Goal: Check status: Check status

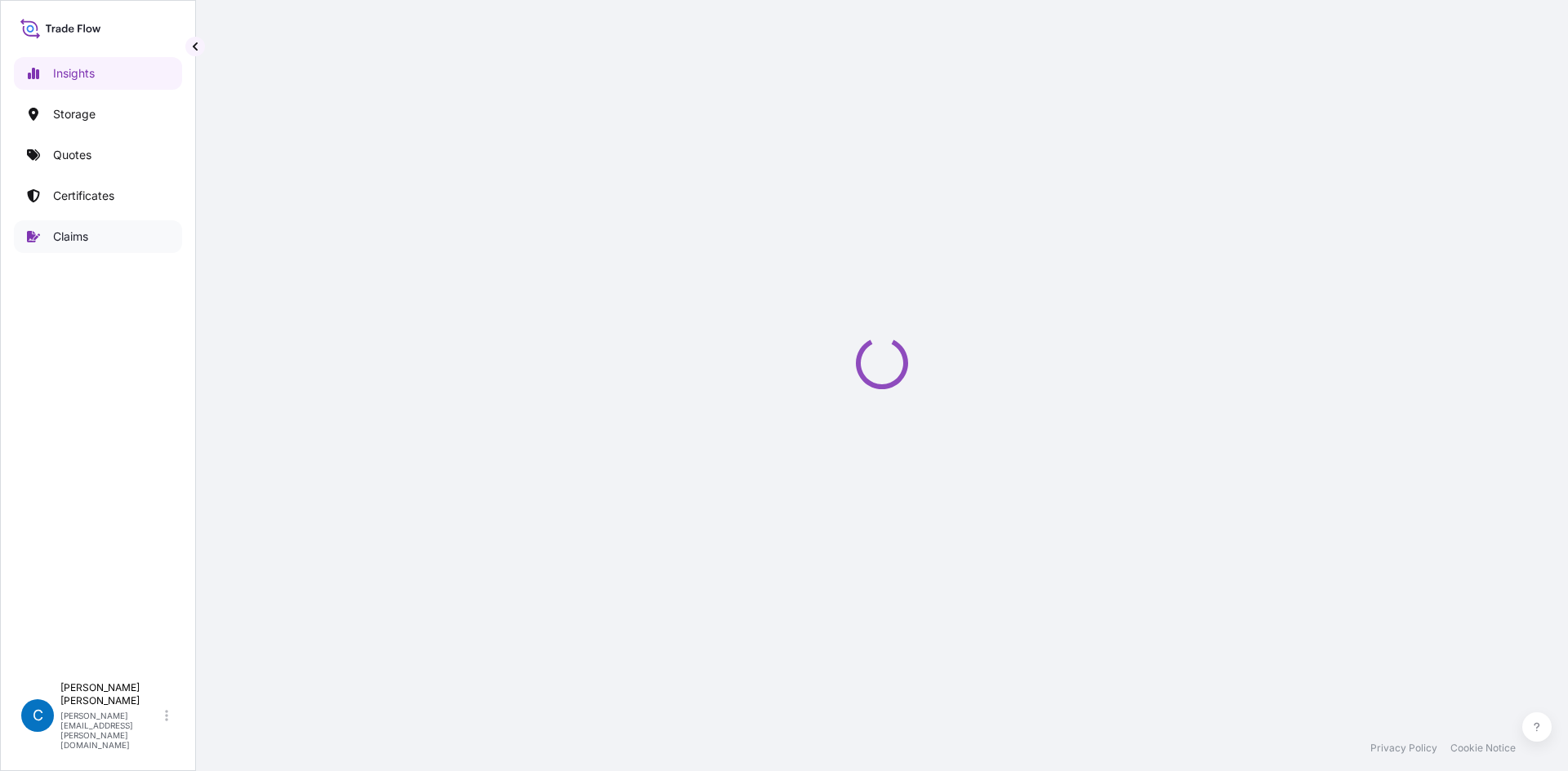
click at [122, 240] on link "Claims" at bounding box center [98, 237] width 168 height 33
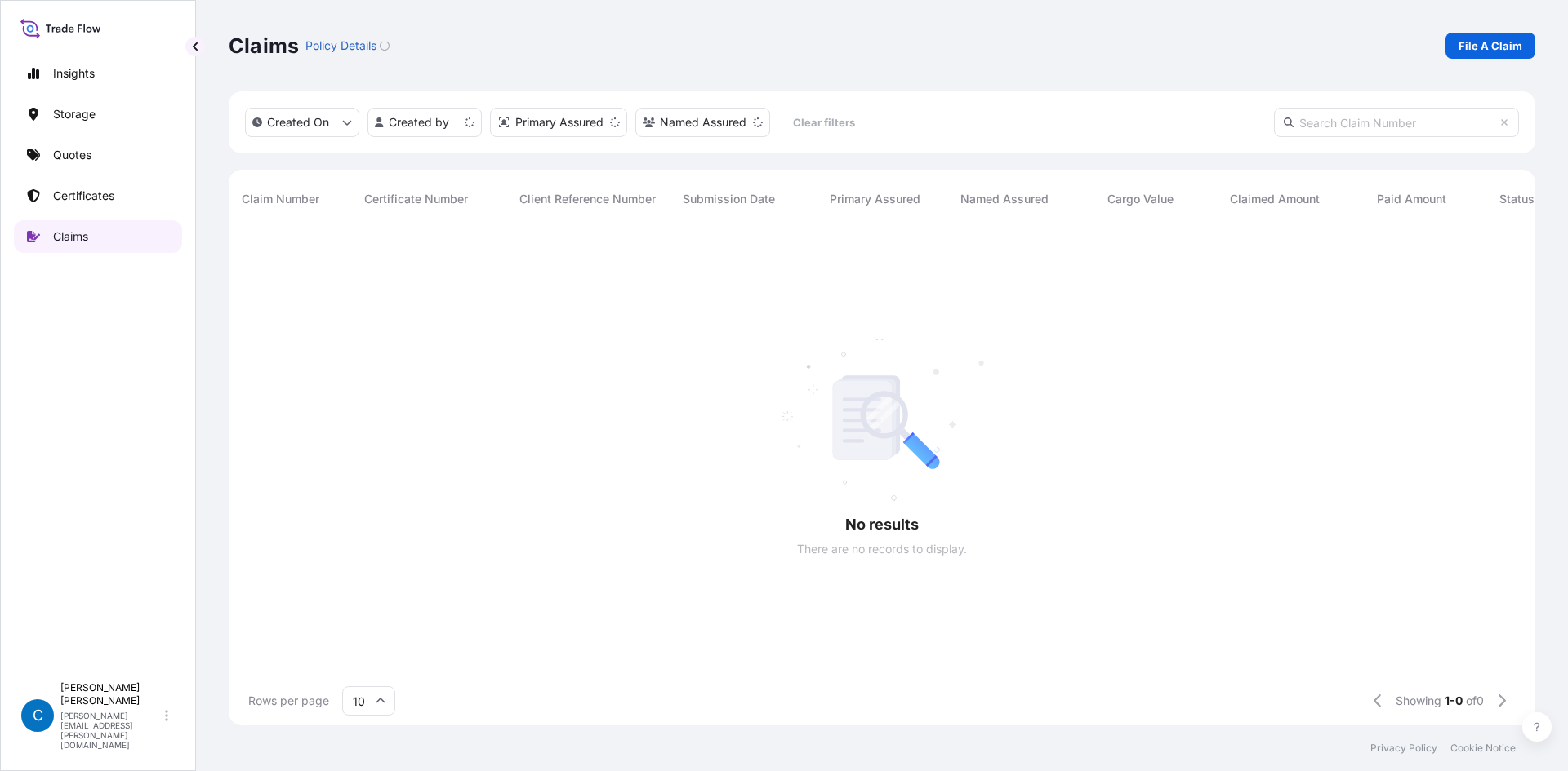
scroll to position [494, 1295]
click at [1397, 123] on input "text" at bounding box center [1396, 122] width 245 height 29
paste input "CL31628-27"
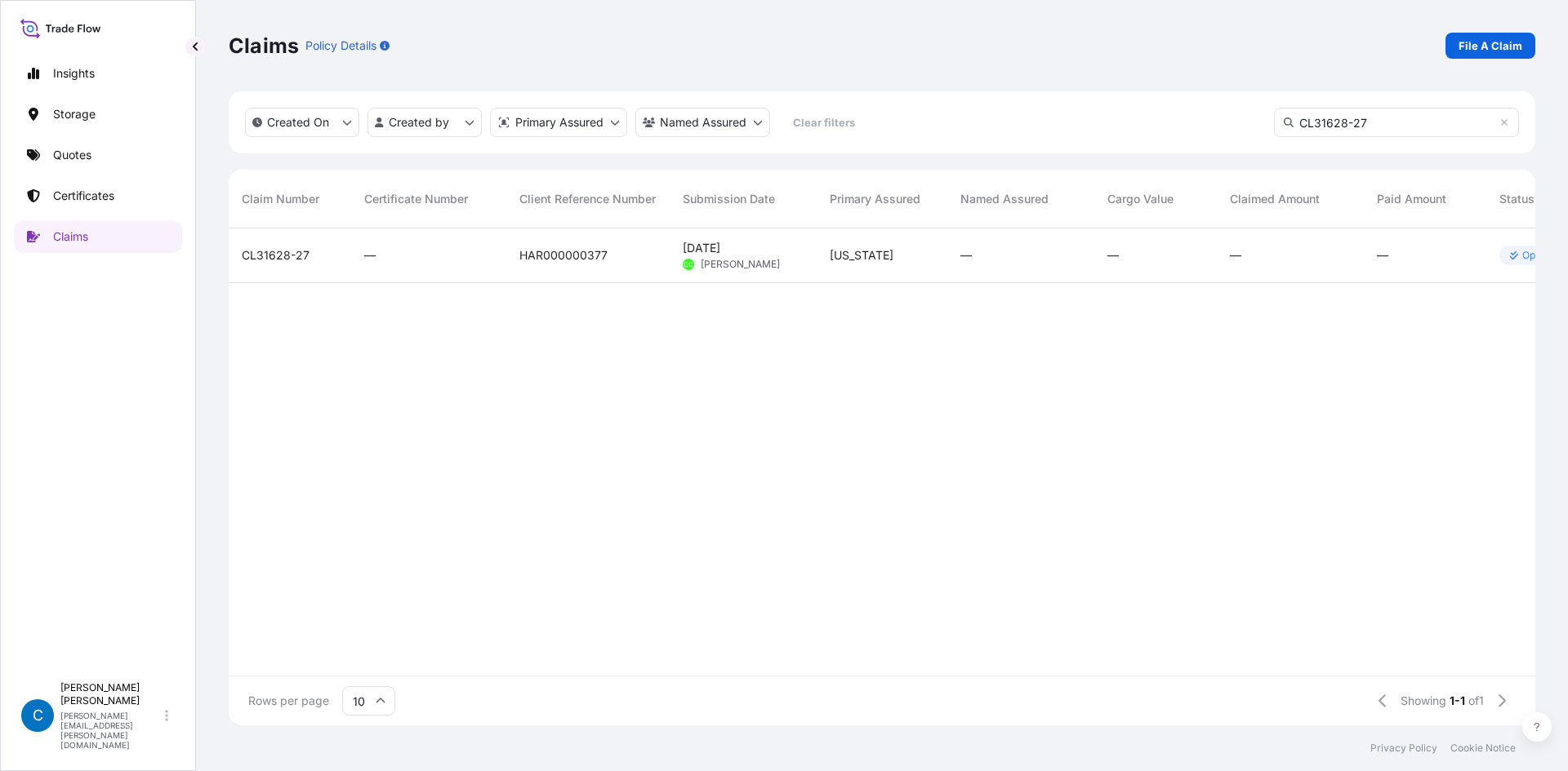
type input "CL31628-27"
click at [272, 246] on div "CL31628-27" at bounding box center [290, 256] width 122 height 54
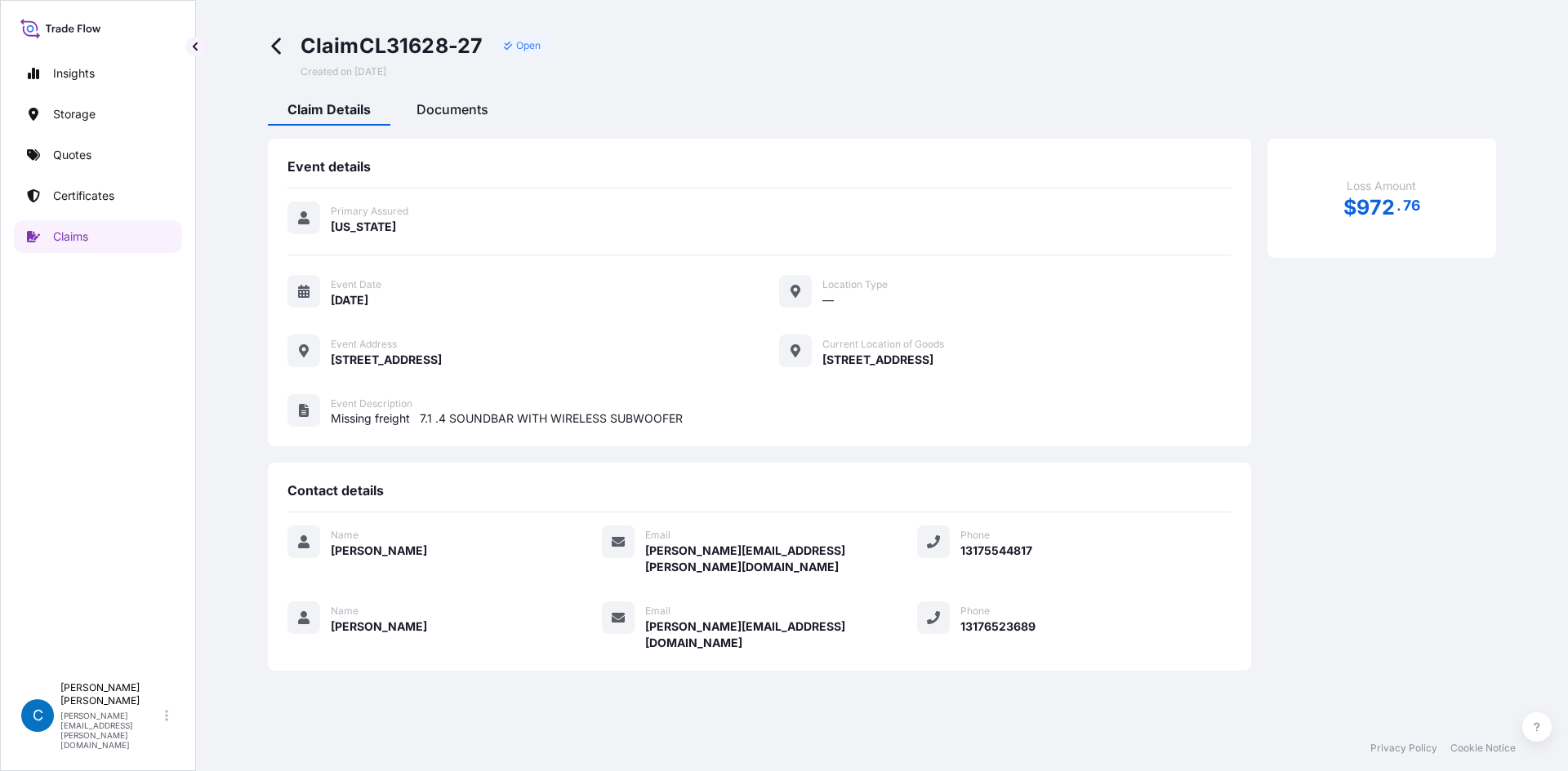
click at [488, 119] on div "Documents" at bounding box center [452, 111] width 111 height 28
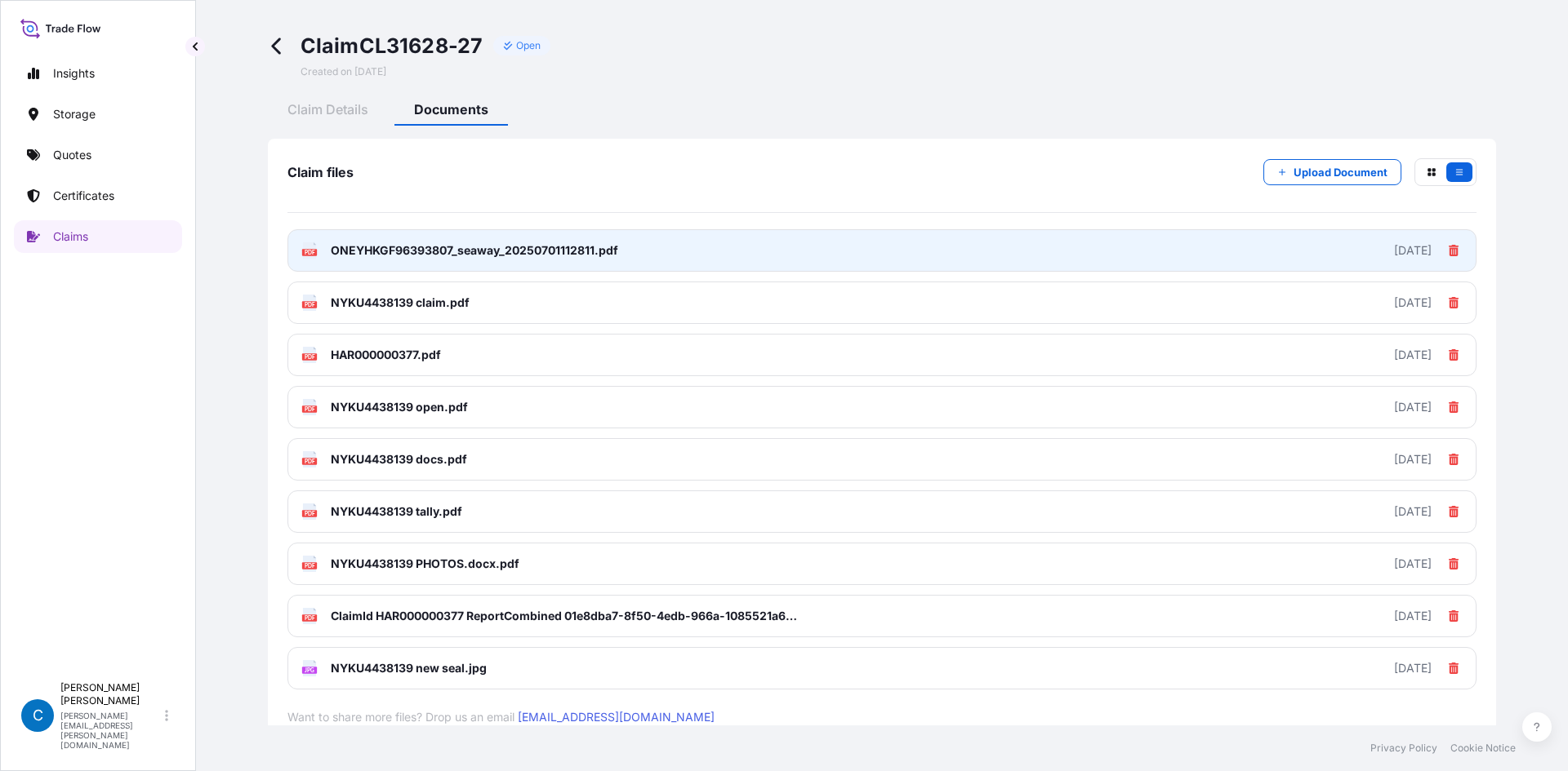
click at [465, 270] on link "PDF ONEYHKGF96393807_seaway_20250701112811.pdf [DATE]" at bounding box center [882, 250] width 1189 height 43
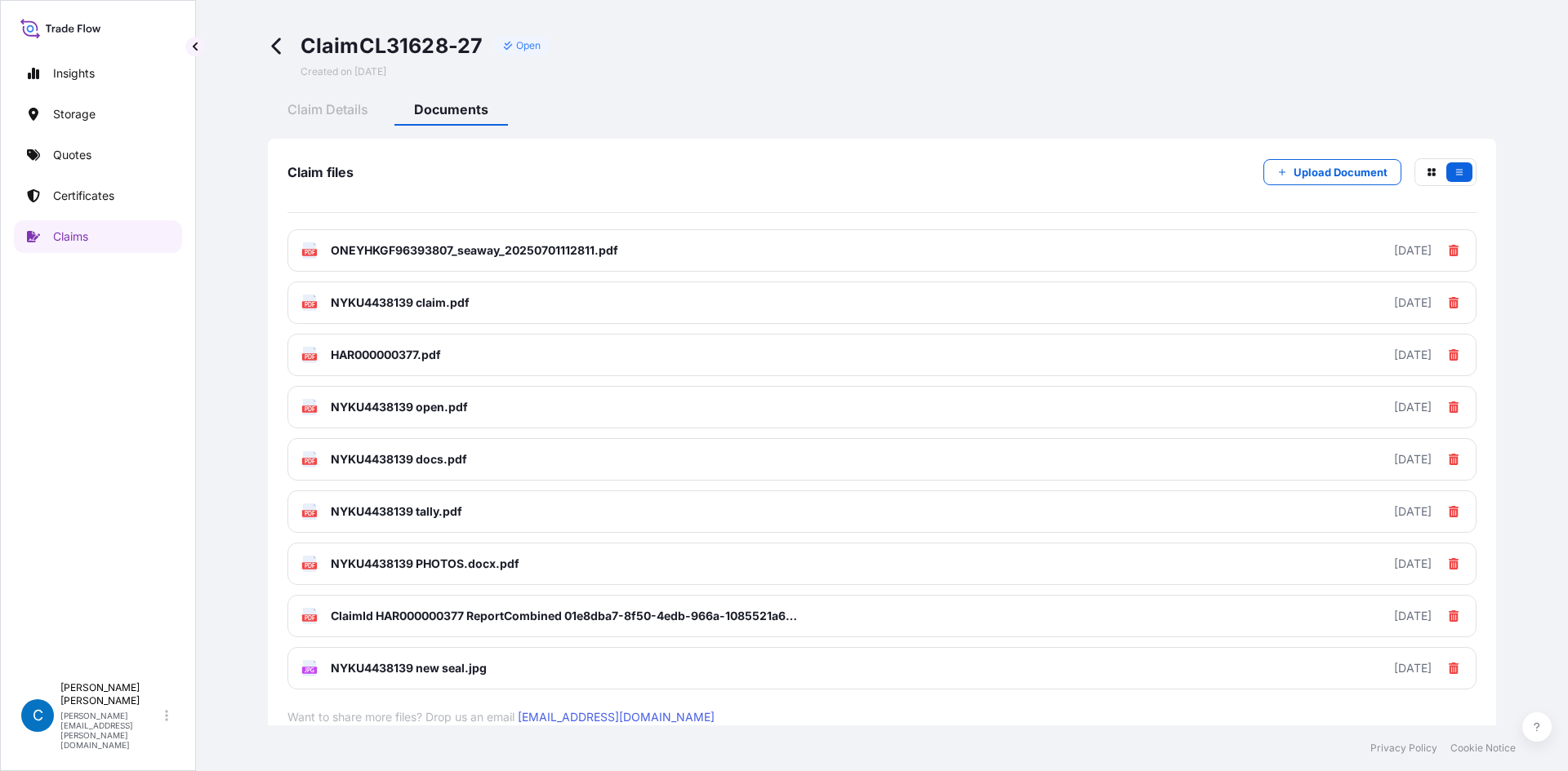
click at [277, 43] on icon at bounding box center [275, 46] width 9 height 16
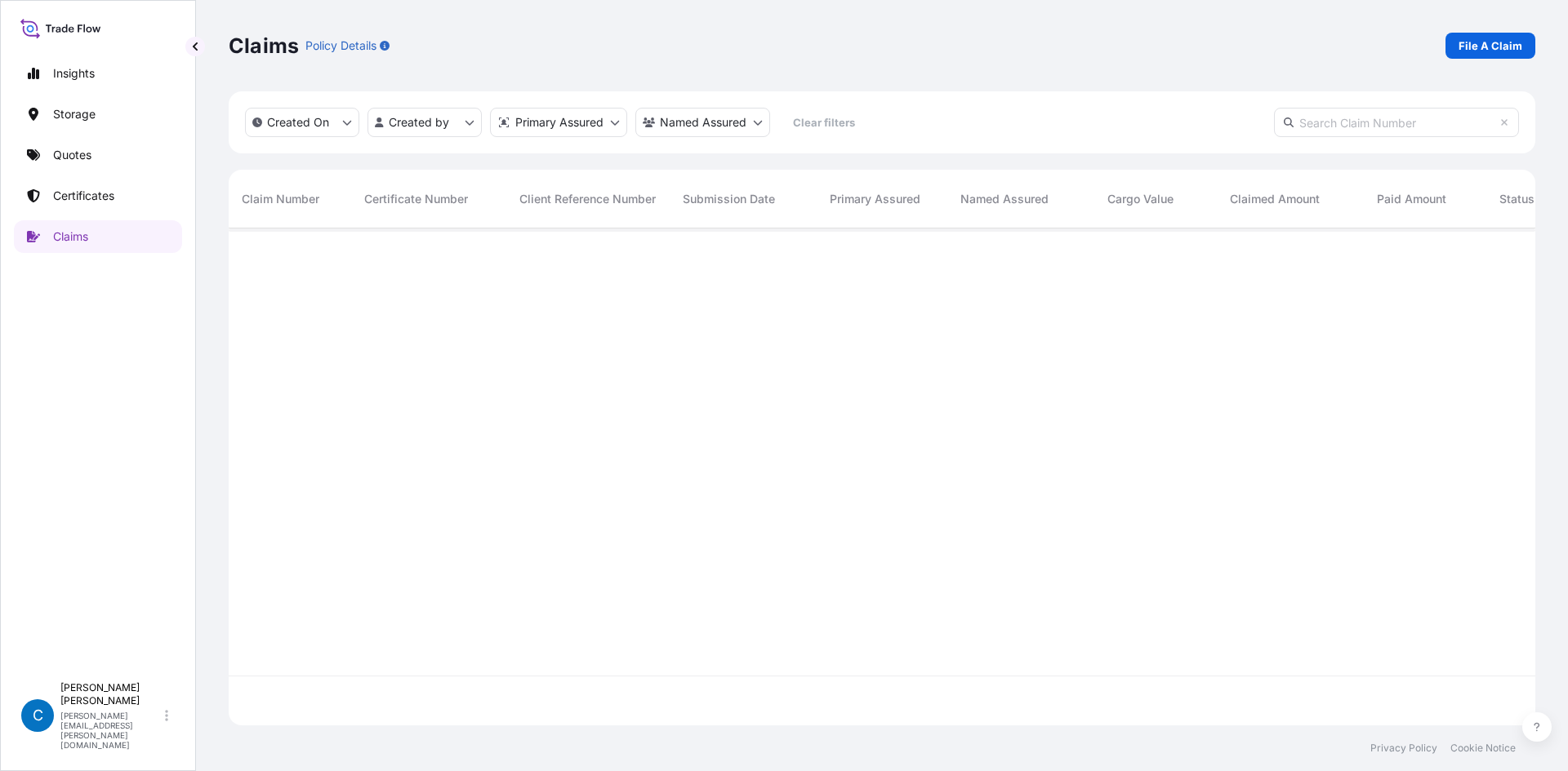
scroll to position [494, 1295]
paste input "CL31628-28"
type input "CL31628-28"
click at [294, 254] on span "CL31628-28" at bounding box center [276, 255] width 69 height 16
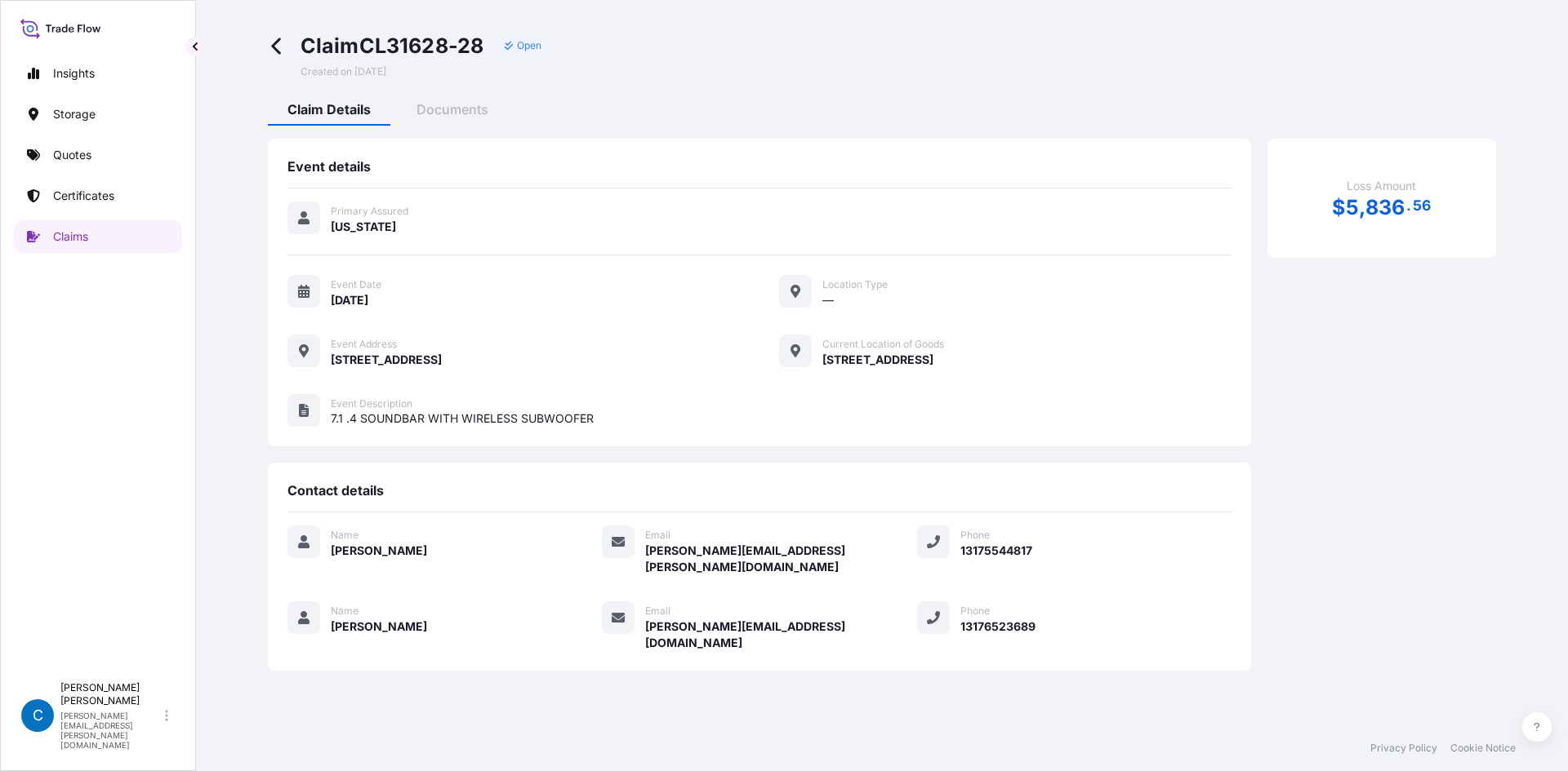
click at [442, 96] on div "Claim CL31628-28 Open Created on [DATE] Claim Details Documents Event details P…" at bounding box center [882, 352] width 1306 height 704
click at [458, 104] on span "Documents" at bounding box center [452, 109] width 72 height 16
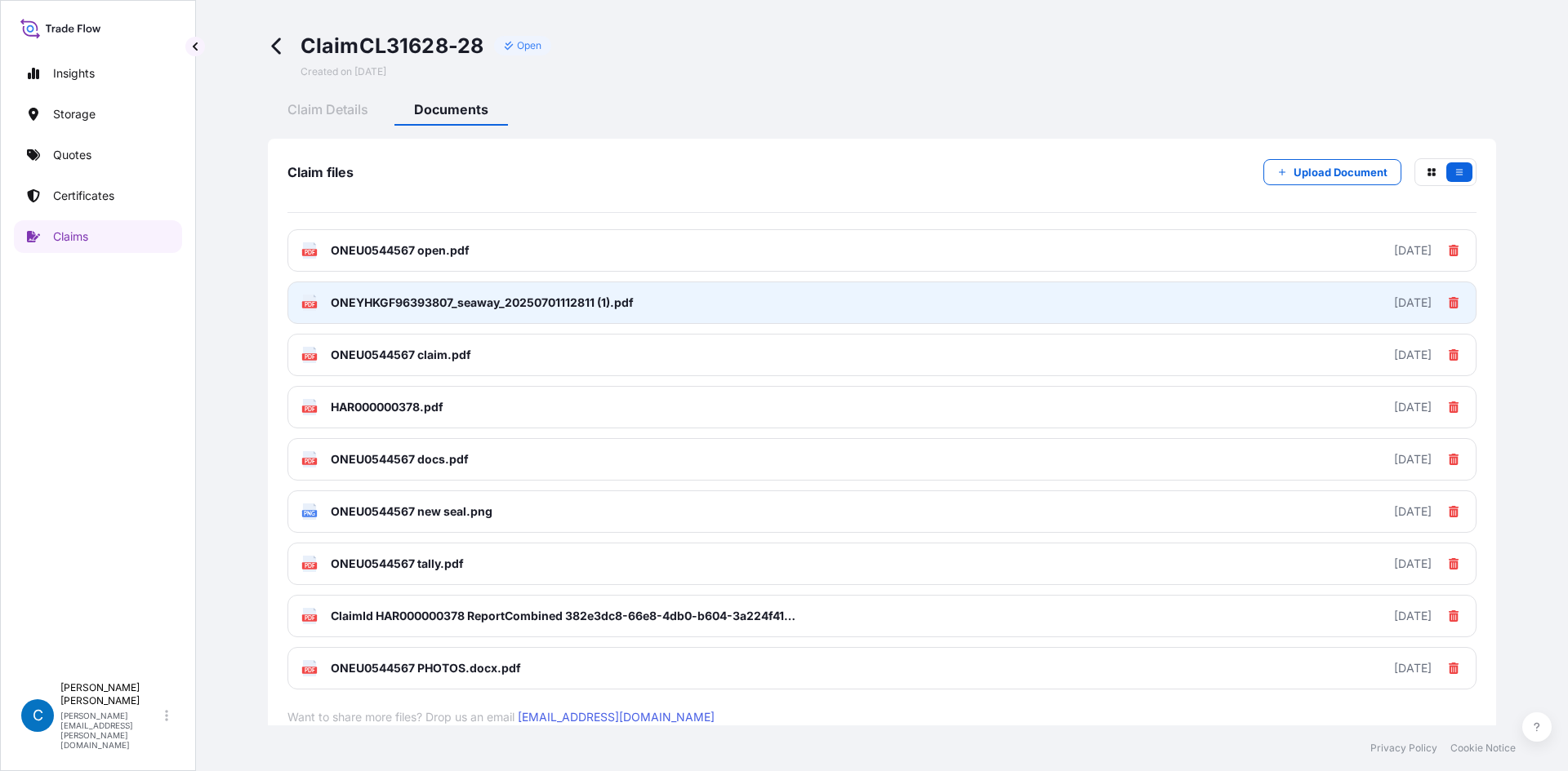
click at [428, 297] on span "ONEYHKGF96393807_seaway_20250701112811 (1).pdf" at bounding box center [482, 303] width 303 height 16
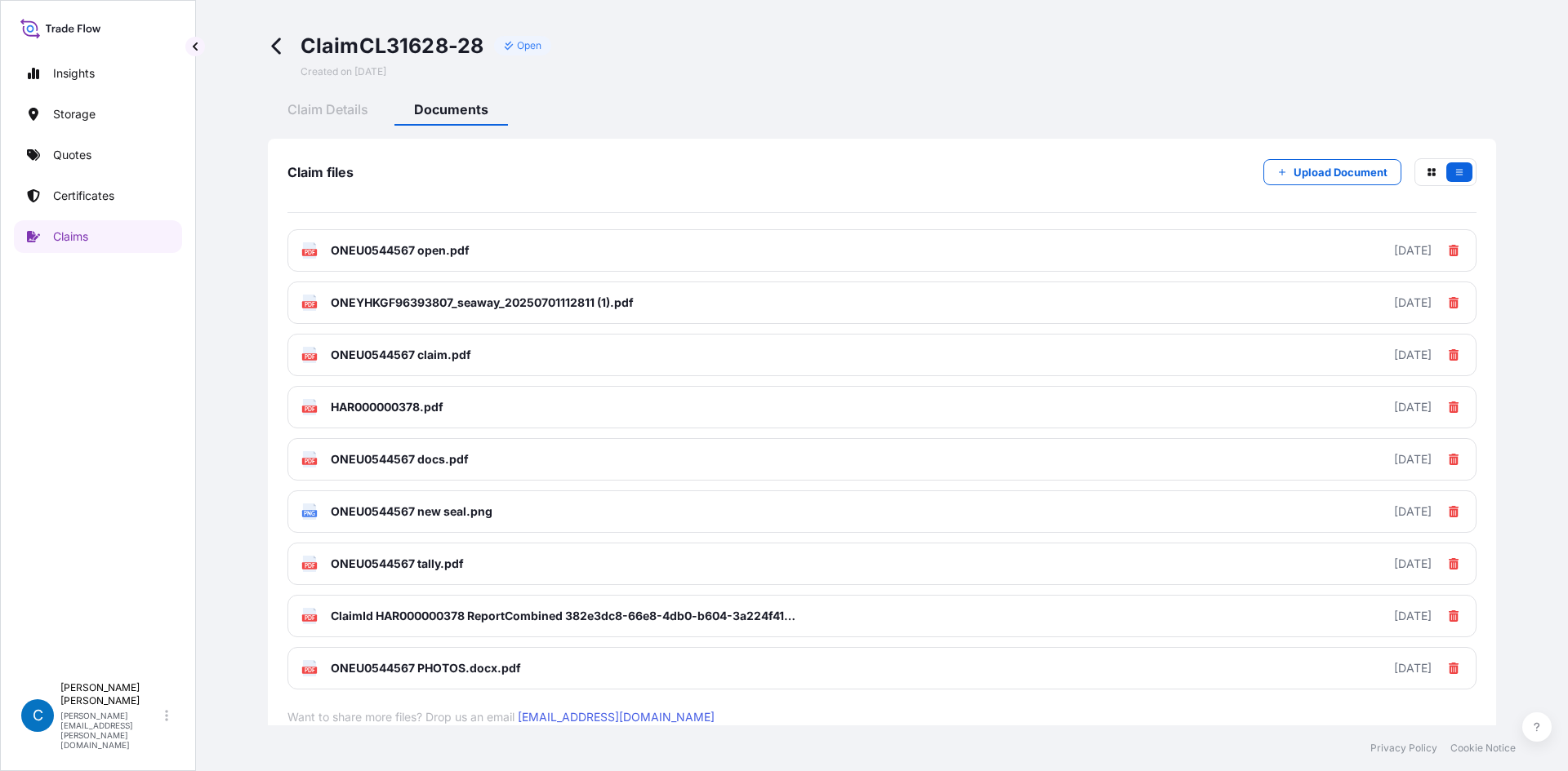
click at [304, 48] on span "Claim CL31628-28" at bounding box center [392, 45] width 184 height 26
click at [283, 47] on icon at bounding box center [277, 46] width 19 height 19
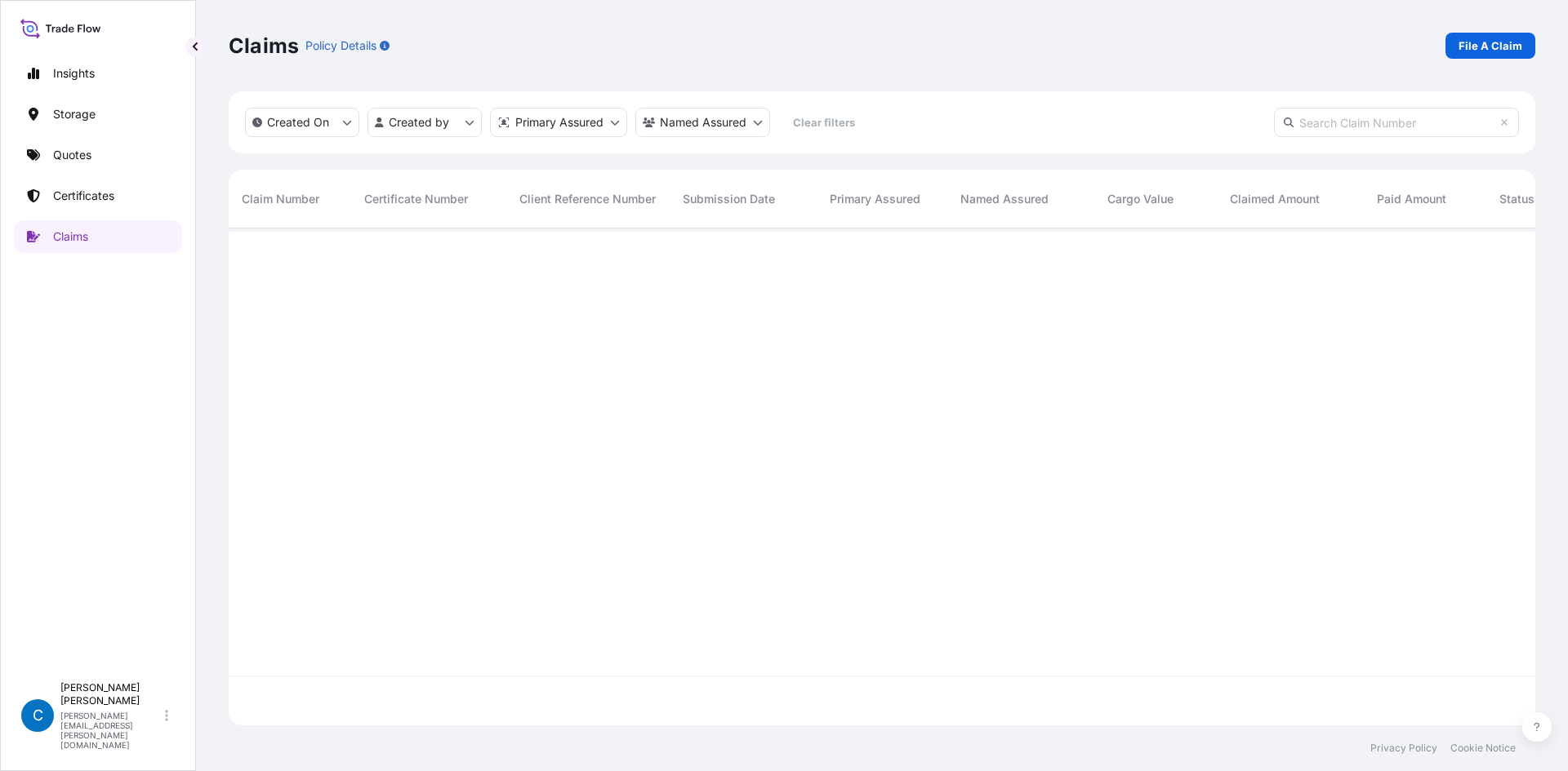
scroll to position [494, 1295]
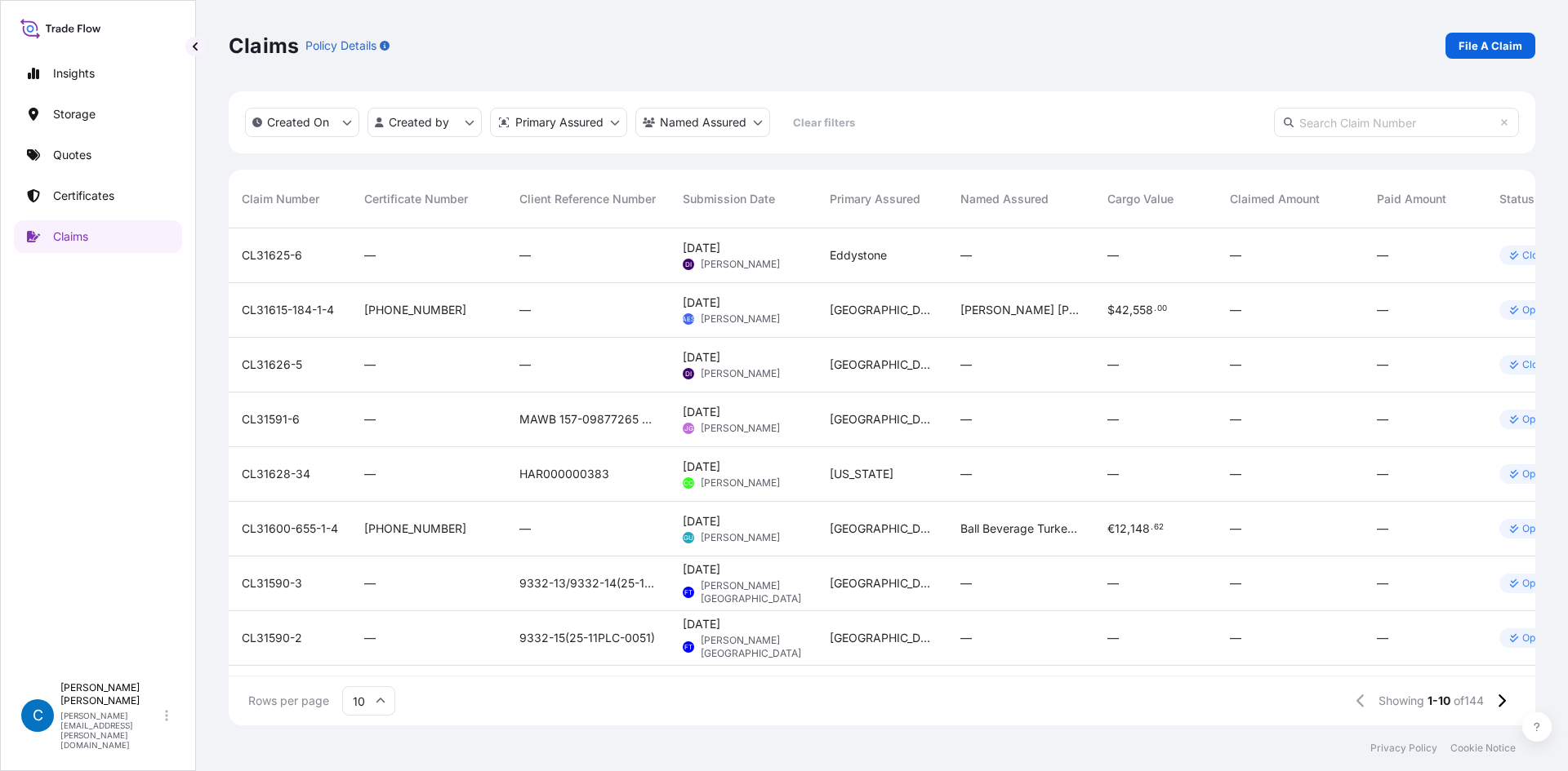
paste input "CL31628-27"
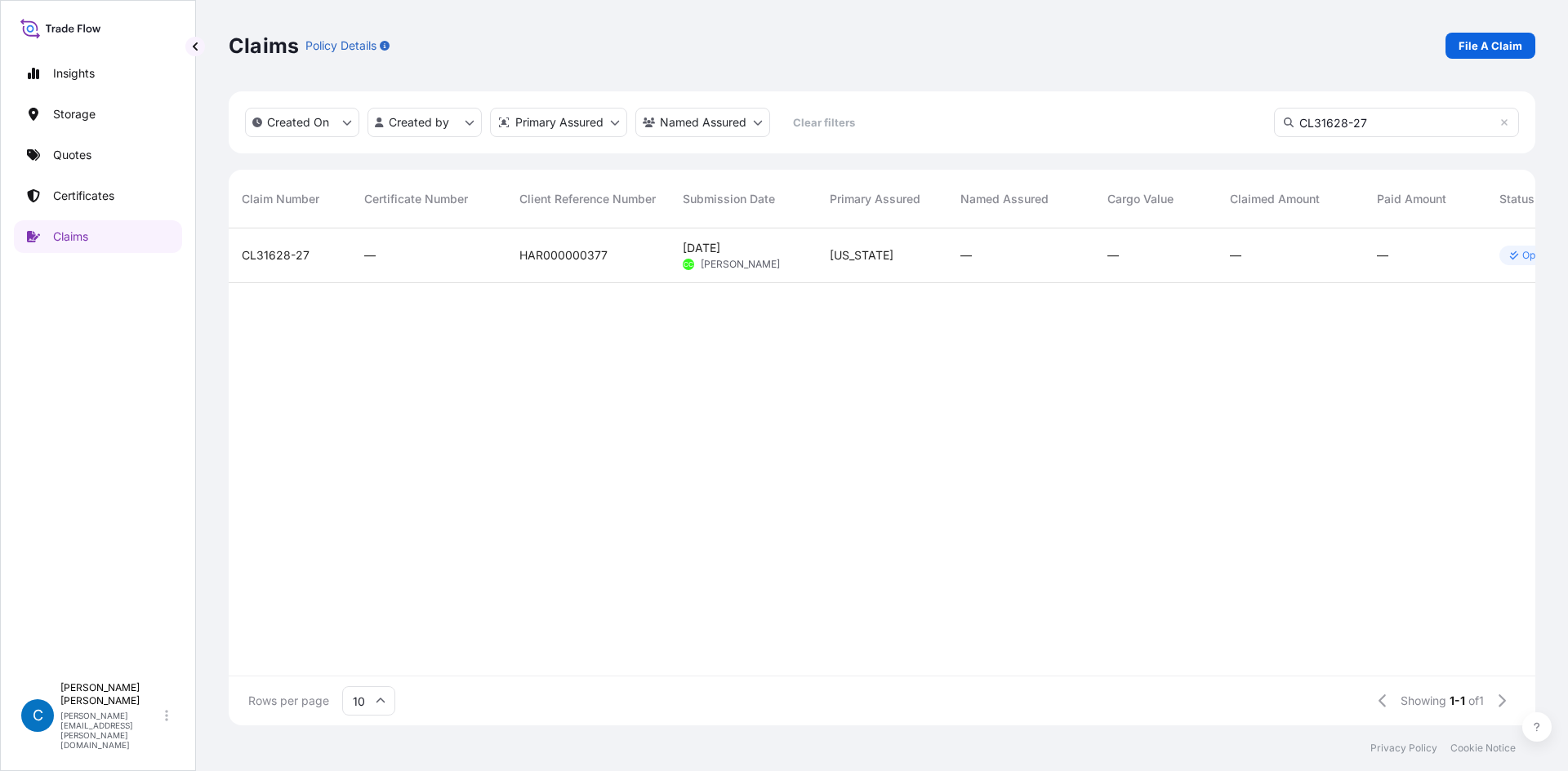
type input "CL31628-27"
click at [293, 261] on span "CL31628-27" at bounding box center [275, 255] width 68 height 16
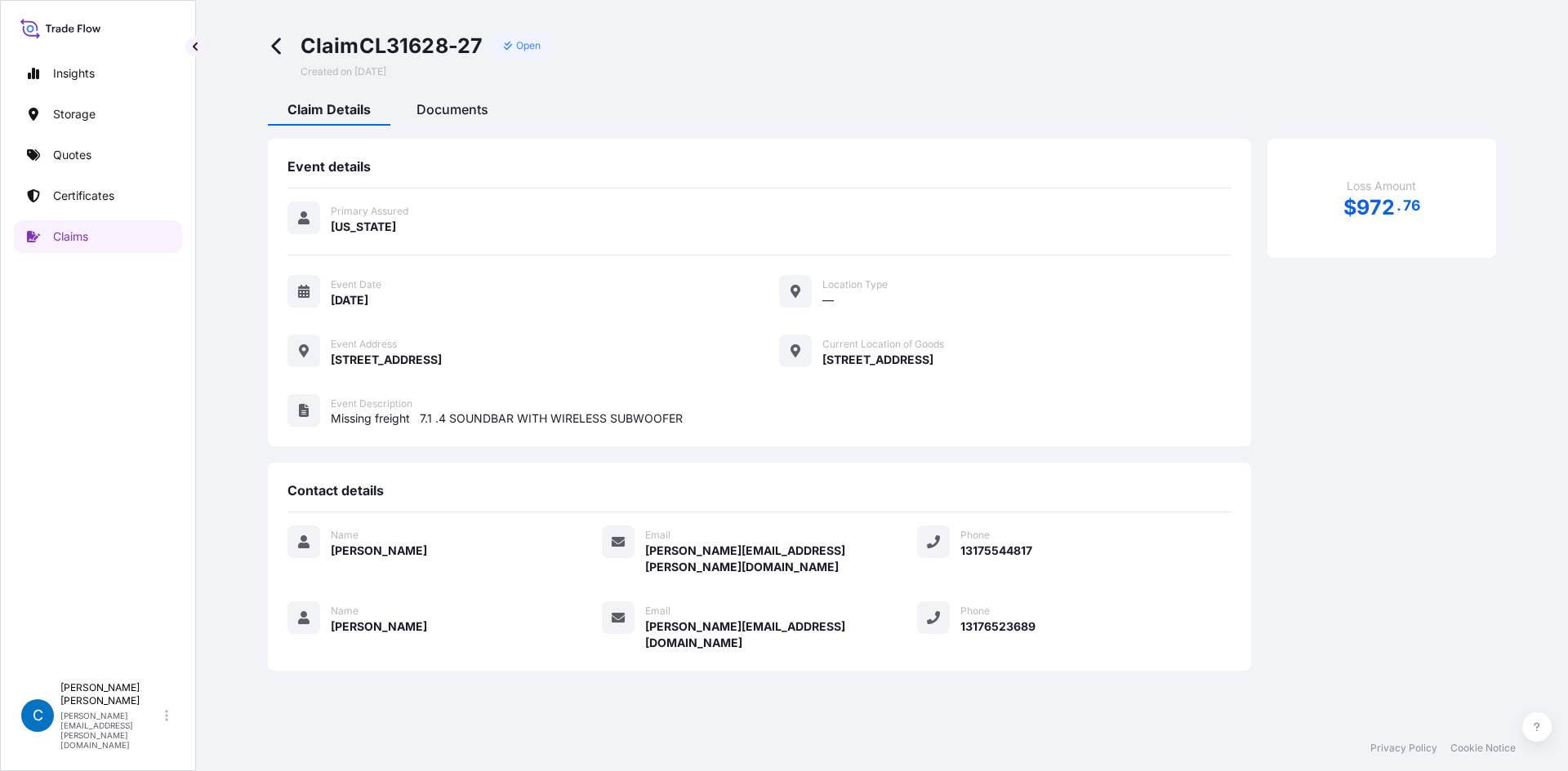
click at [453, 129] on div "Event details Primary Assured [US_STATE] Event Date [DATE] Location Type — Even…" at bounding box center [882, 398] width 1229 height 546
click at [462, 112] on span "Documents" at bounding box center [452, 109] width 72 height 16
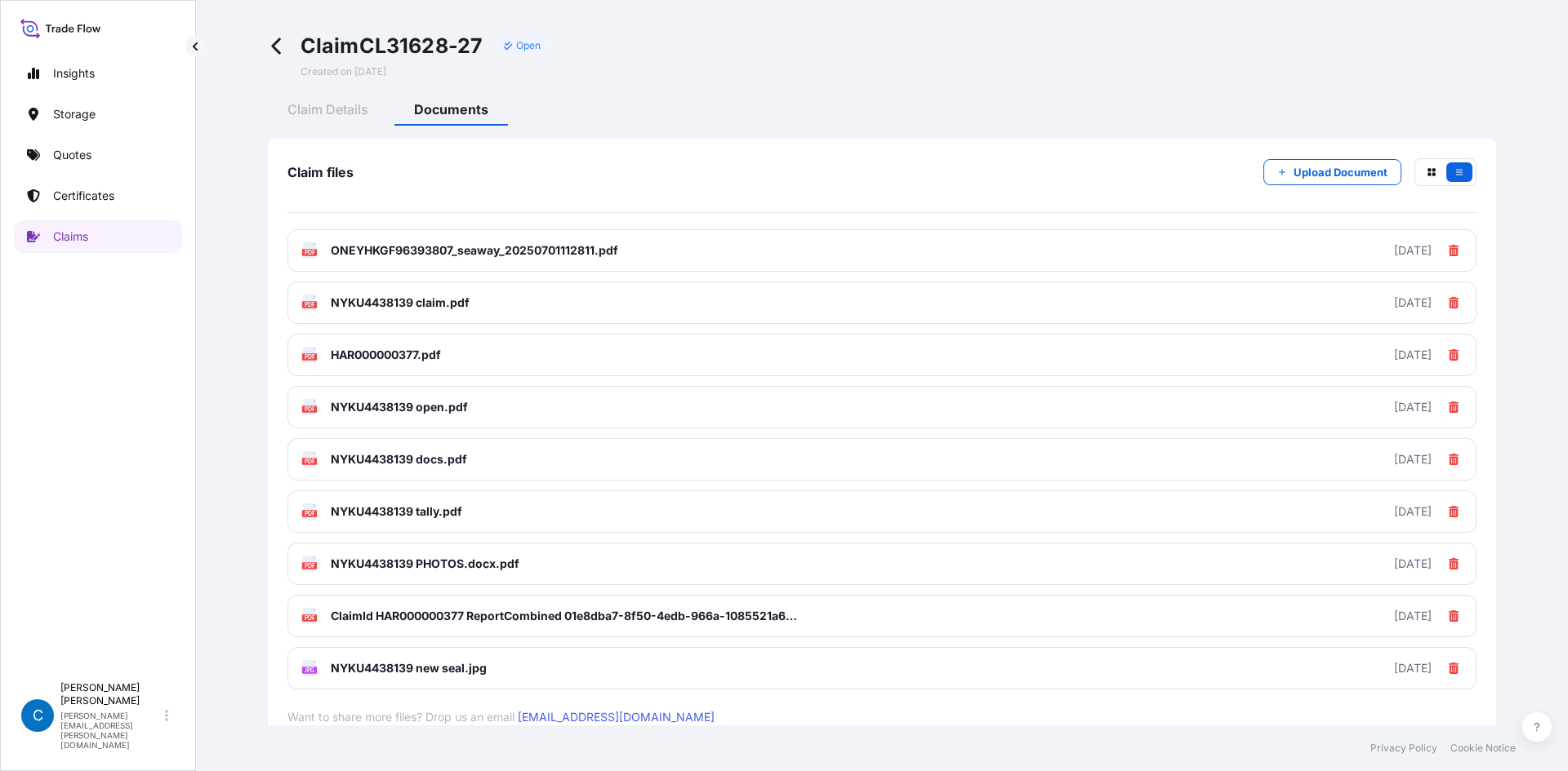
click at [280, 49] on icon at bounding box center [277, 46] width 19 height 19
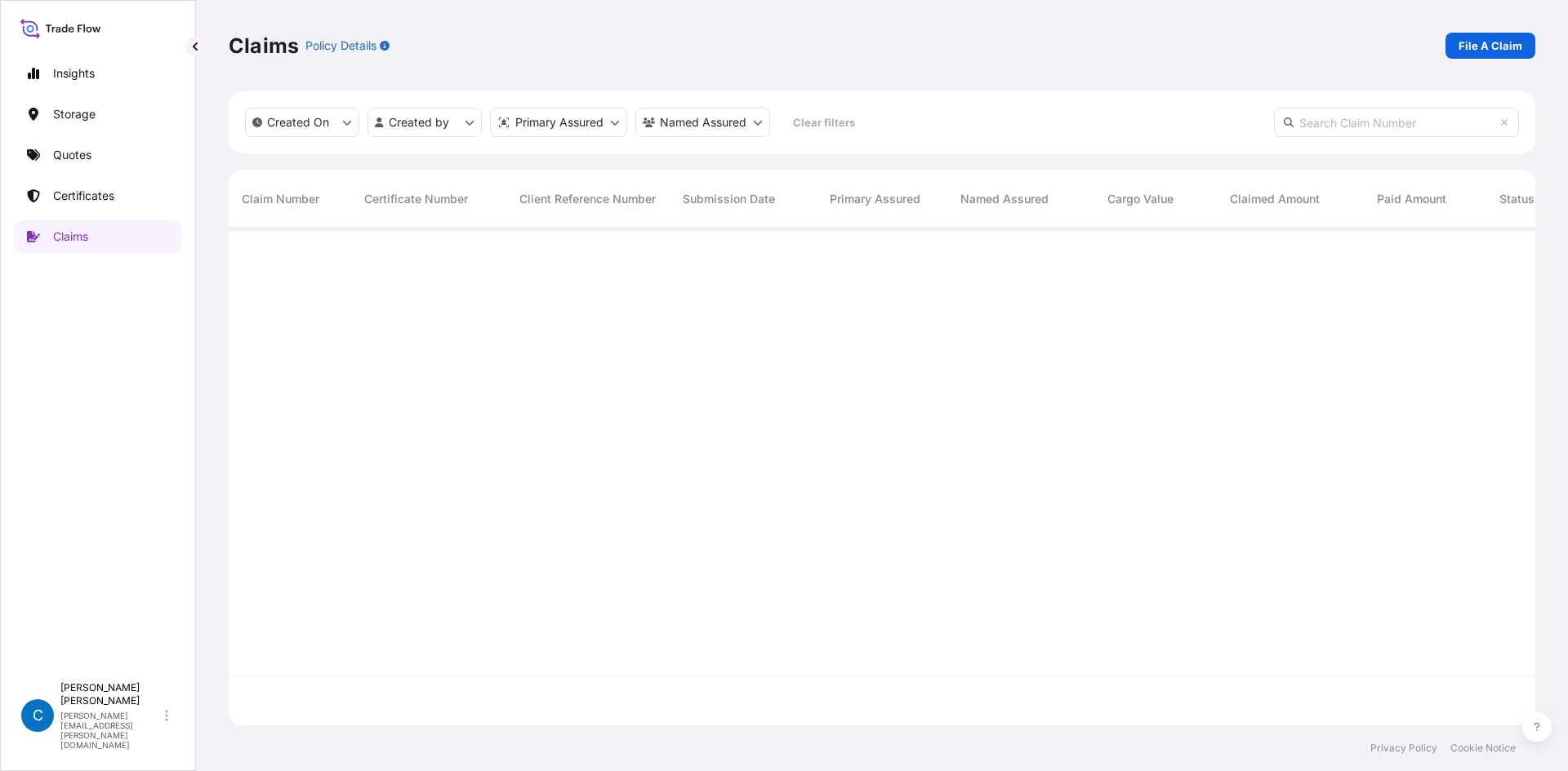
scroll to position [494, 1295]
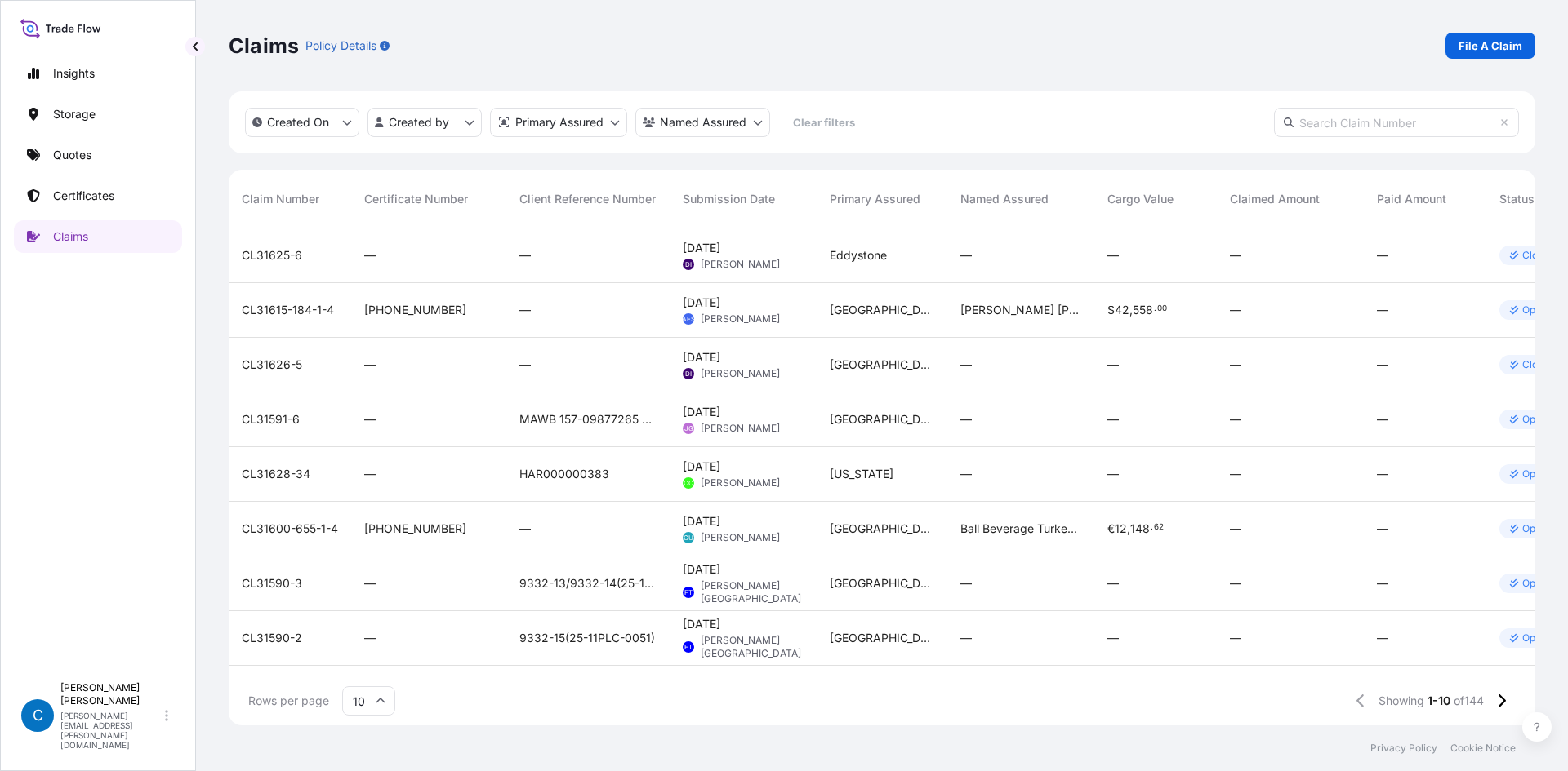
paste input "CL31628-15"
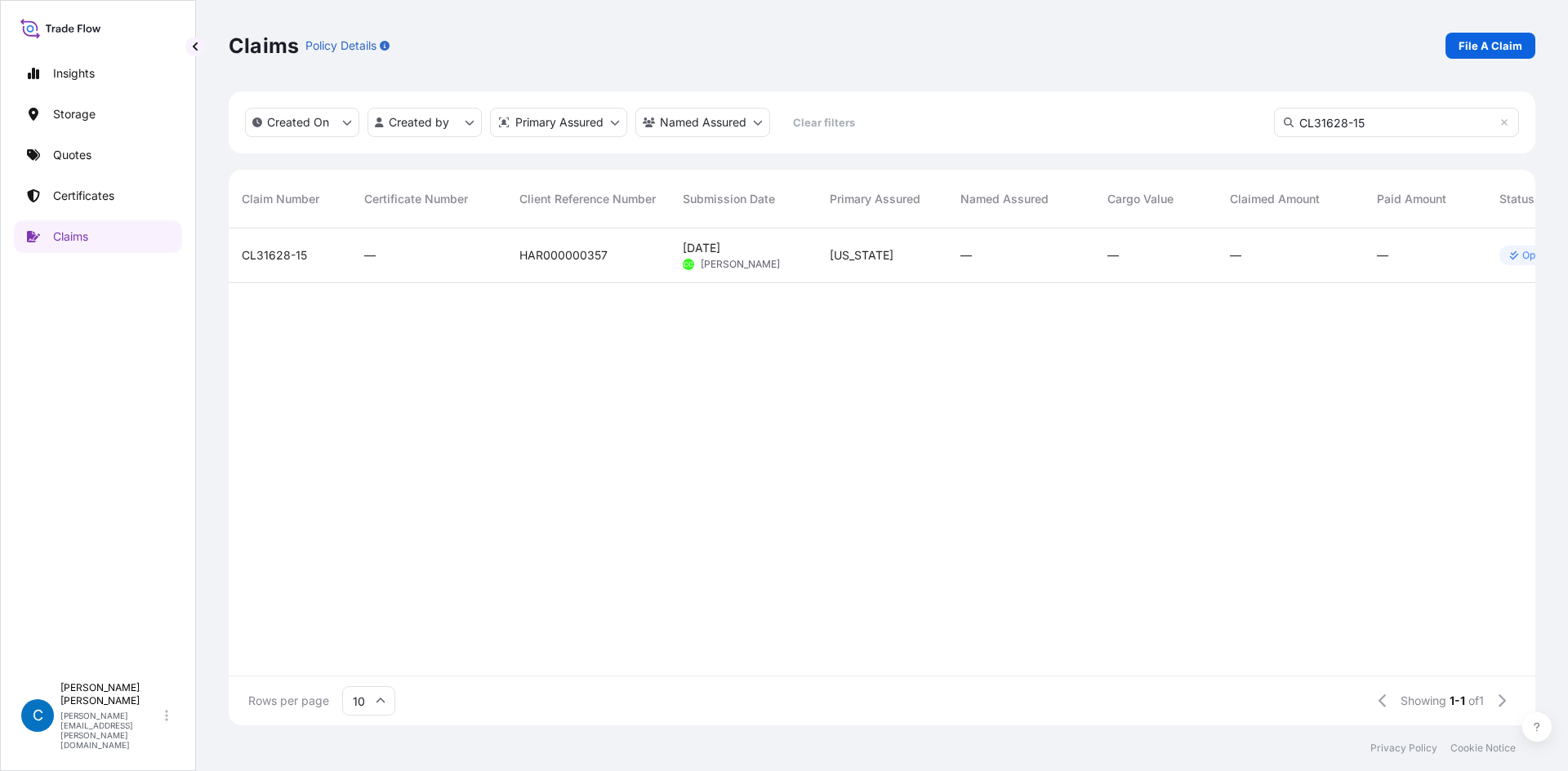
type input "CL31628-15"
click at [263, 247] on span "CL31628-15" at bounding box center [274, 255] width 65 height 16
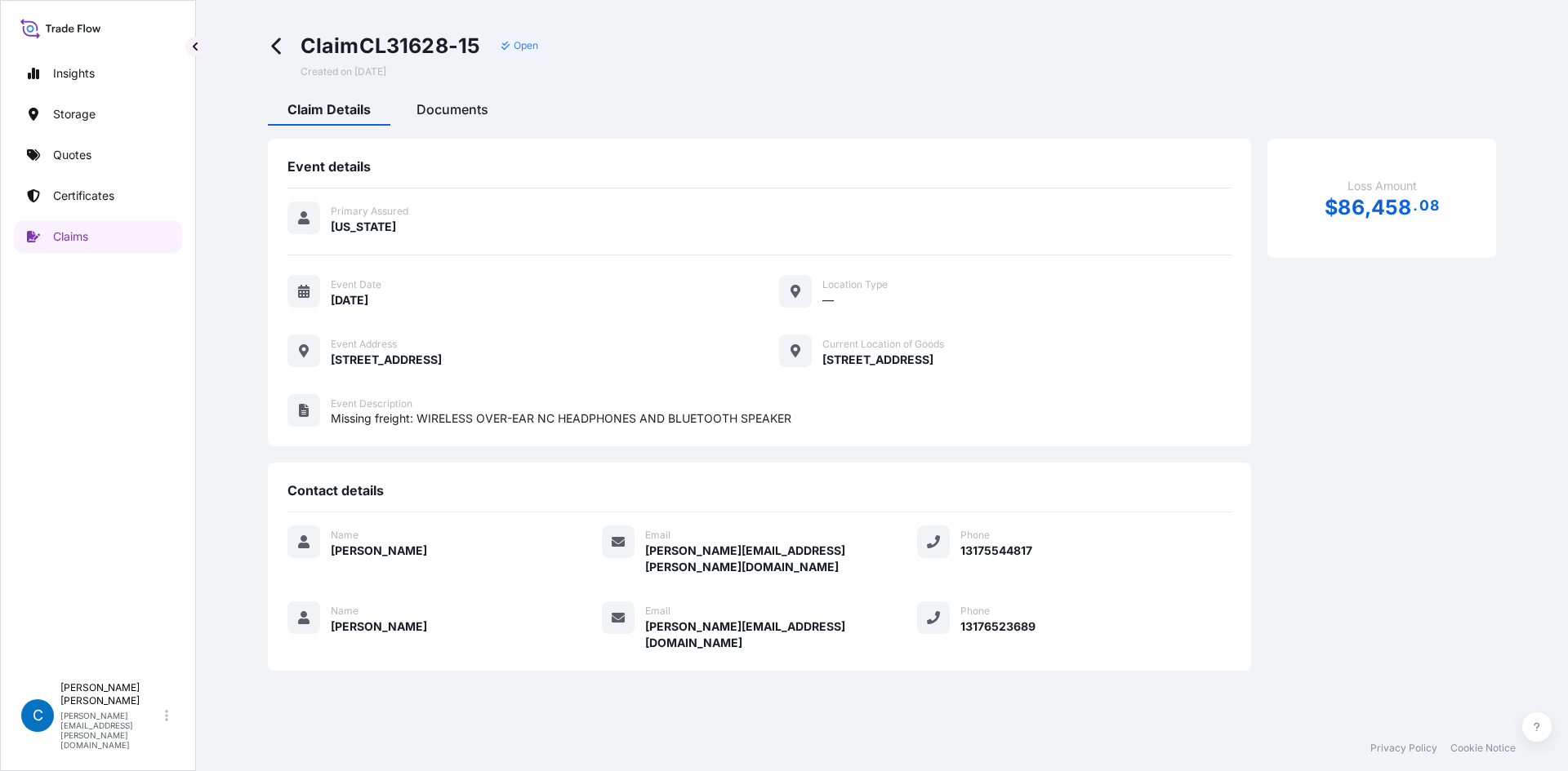
click at [450, 105] on span "Documents" at bounding box center [452, 109] width 72 height 16
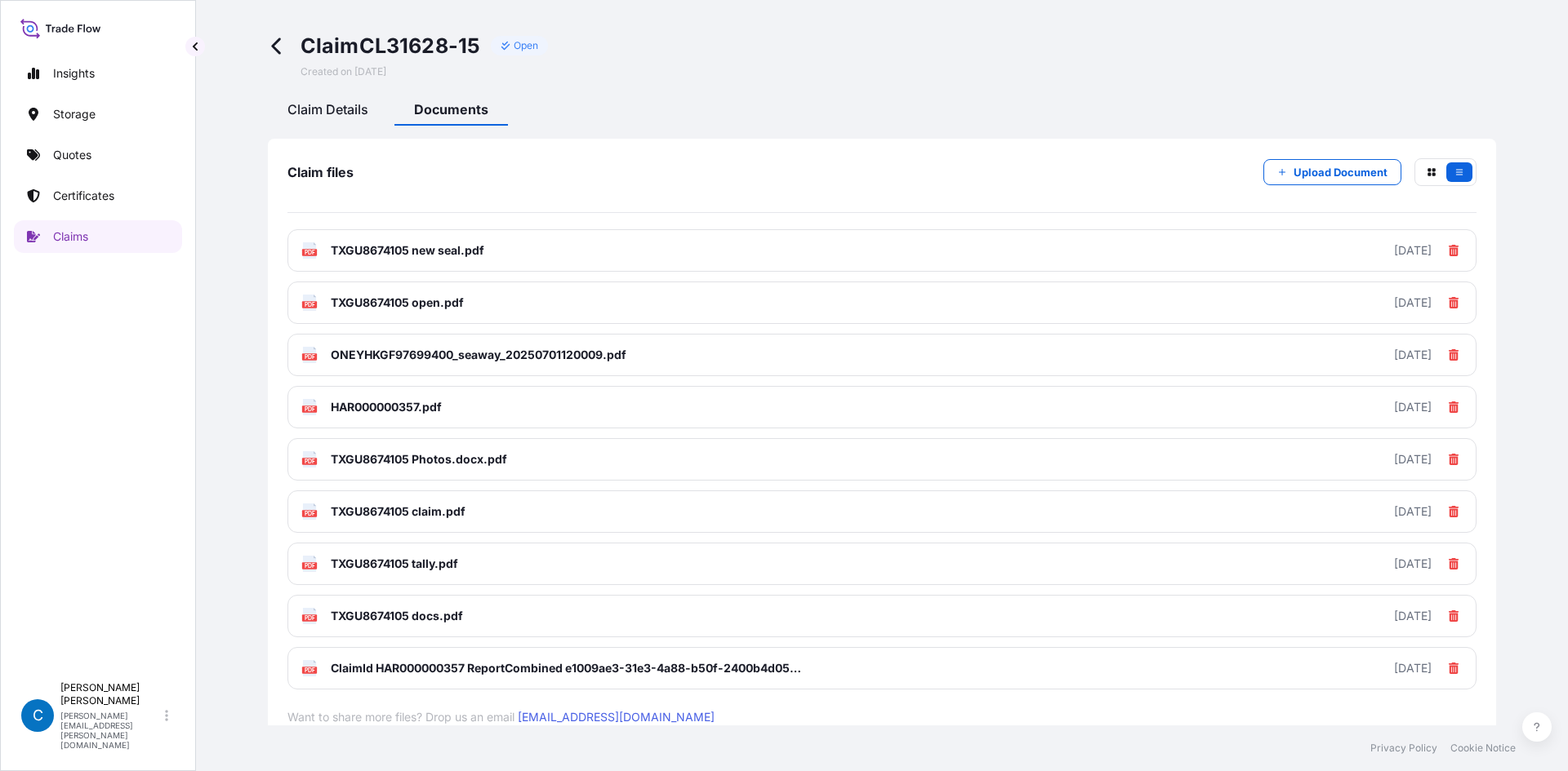
click at [321, 108] on span "Claim Details" at bounding box center [328, 109] width 81 height 16
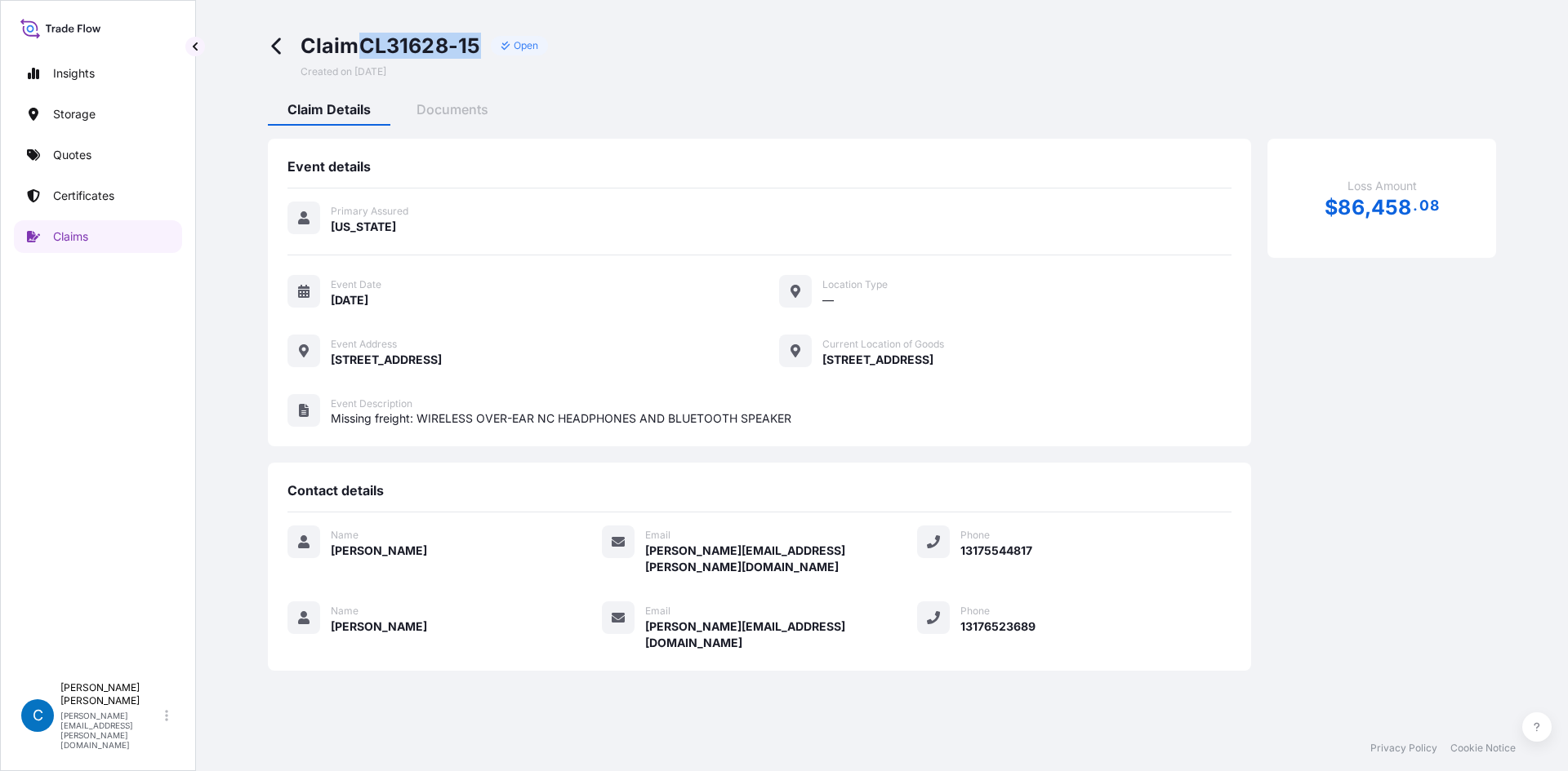
drag, startPoint x: 363, startPoint y: 39, endPoint x: 484, endPoint y: 35, distance: 121.1
click at [484, 35] on div "Claim CL31628-15 Open" at bounding box center [425, 45] width 248 height 26
copy span "CL31628-15"
